Goal: Task Accomplishment & Management: Manage account settings

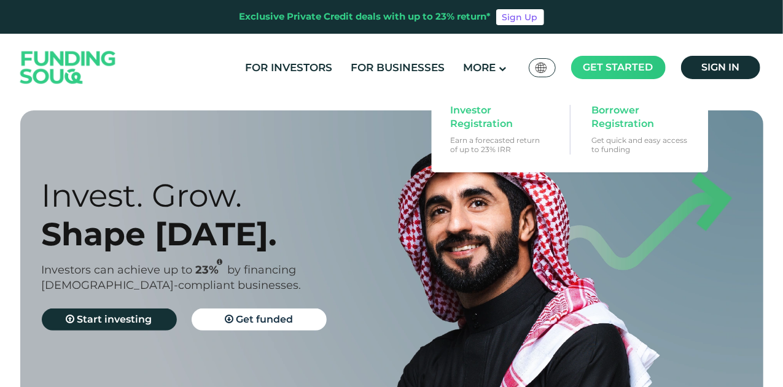
click at [607, 67] on span "Get started" at bounding box center [618, 67] width 70 height 12
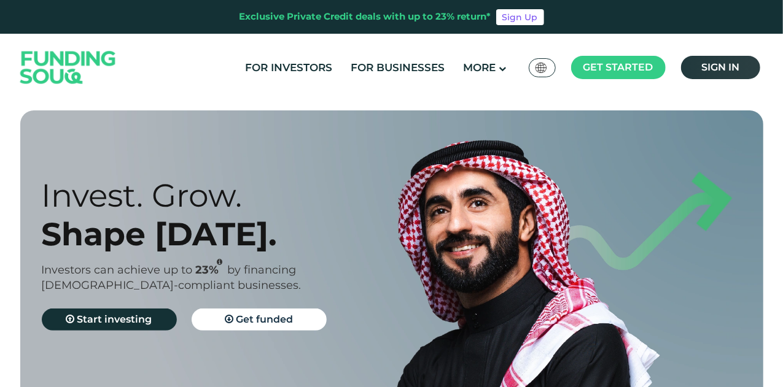
click at [694, 69] on link "Sign in" at bounding box center [720, 67] width 79 height 23
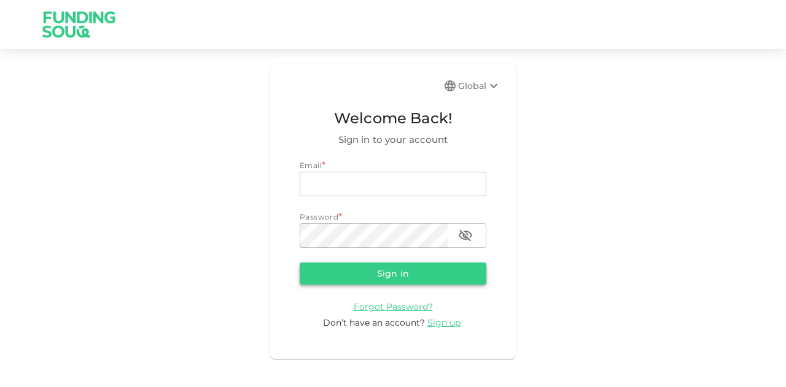
type input "mohanad.y.yasin@hotmail.com"
click at [376, 267] on button "Sign in" at bounding box center [393, 274] width 187 height 22
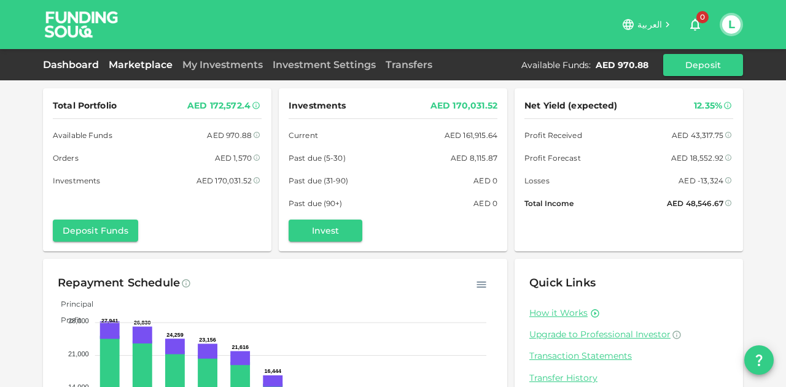
click at [149, 66] on link "Marketplace" at bounding box center [141, 65] width 74 height 12
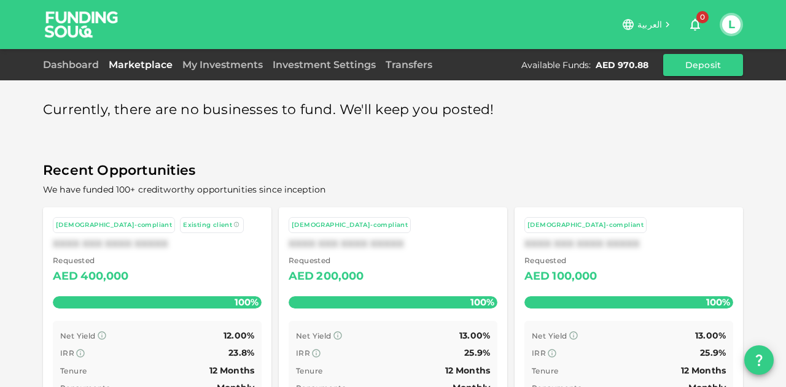
click at [226, 48] on div "العربية 0 L" at bounding box center [393, 24] width 700 height 49
click at [227, 54] on div "Dashboard Marketplace My Investments Investment Settings Transfers Available Fu…" at bounding box center [393, 65] width 700 height 22
click at [227, 56] on div "Dashboard Marketplace My Investments Investment Settings Transfers Available Fu…" at bounding box center [393, 65] width 700 height 22
click at [228, 58] on div "My Investments" at bounding box center [222, 65] width 90 height 15
click at [228, 63] on link "My Investments" at bounding box center [222, 65] width 90 height 12
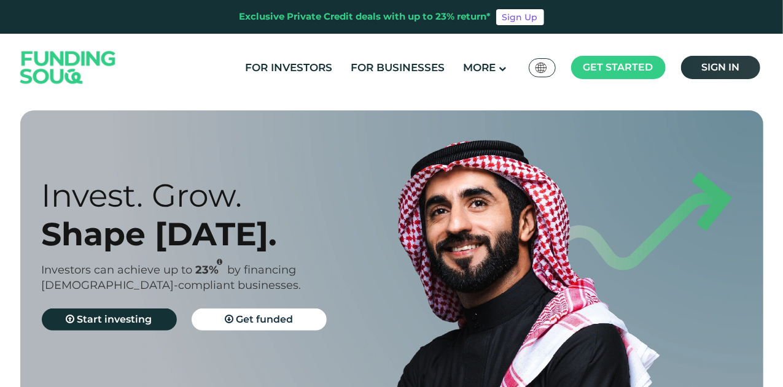
click at [744, 68] on link "Sign in" at bounding box center [720, 67] width 79 height 23
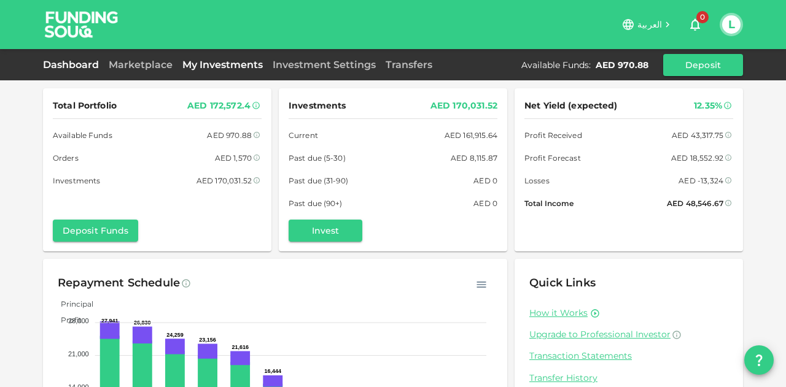
click at [193, 62] on link "My Investments" at bounding box center [222, 65] width 90 height 12
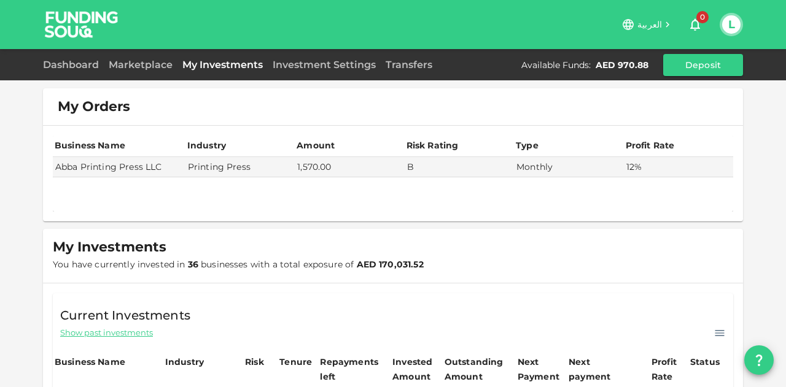
click at [265, 63] on link "My Investments" at bounding box center [222, 65] width 90 height 12
click at [292, 63] on link "Investment Settings" at bounding box center [324, 65] width 113 height 12
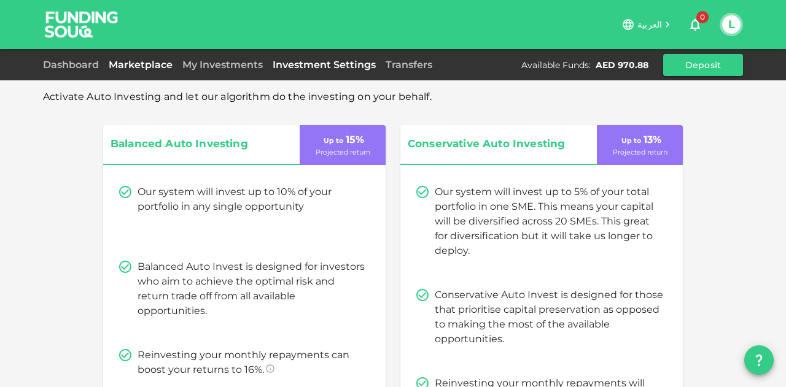
click at [154, 55] on div "Dashboard Marketplace My Investments Investment Settings Transfers Available Fu…" at bounding box center [393, 65] width 700 height 22
click at [147, 64] on link "Marketplace" at bounding box center [141, 65] width 74 height 12
